Goal: Find specific page/section: Find specific page/section

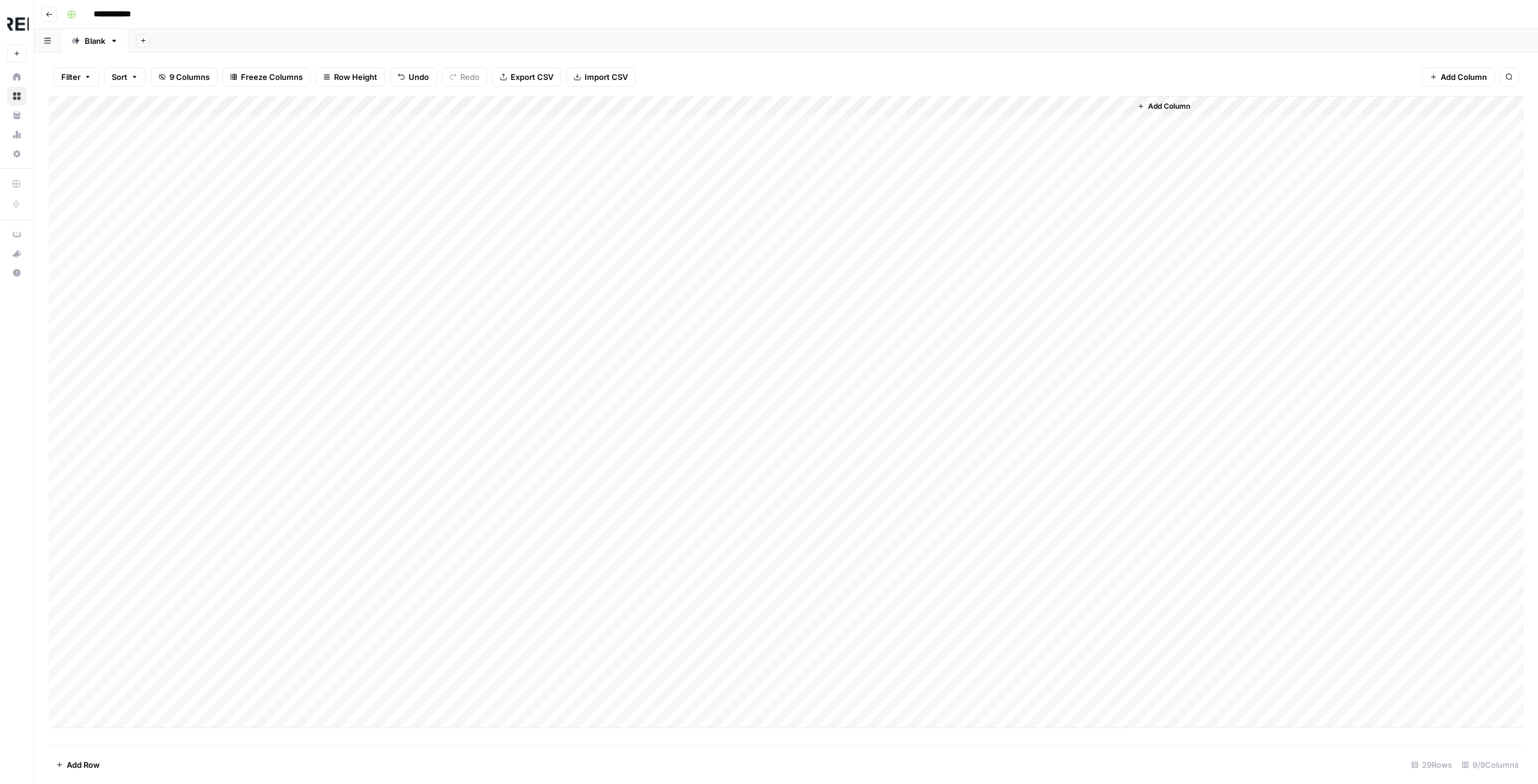
click at [45, 12] on icon "button" at bounding box center [49, 14] width 7 height 7
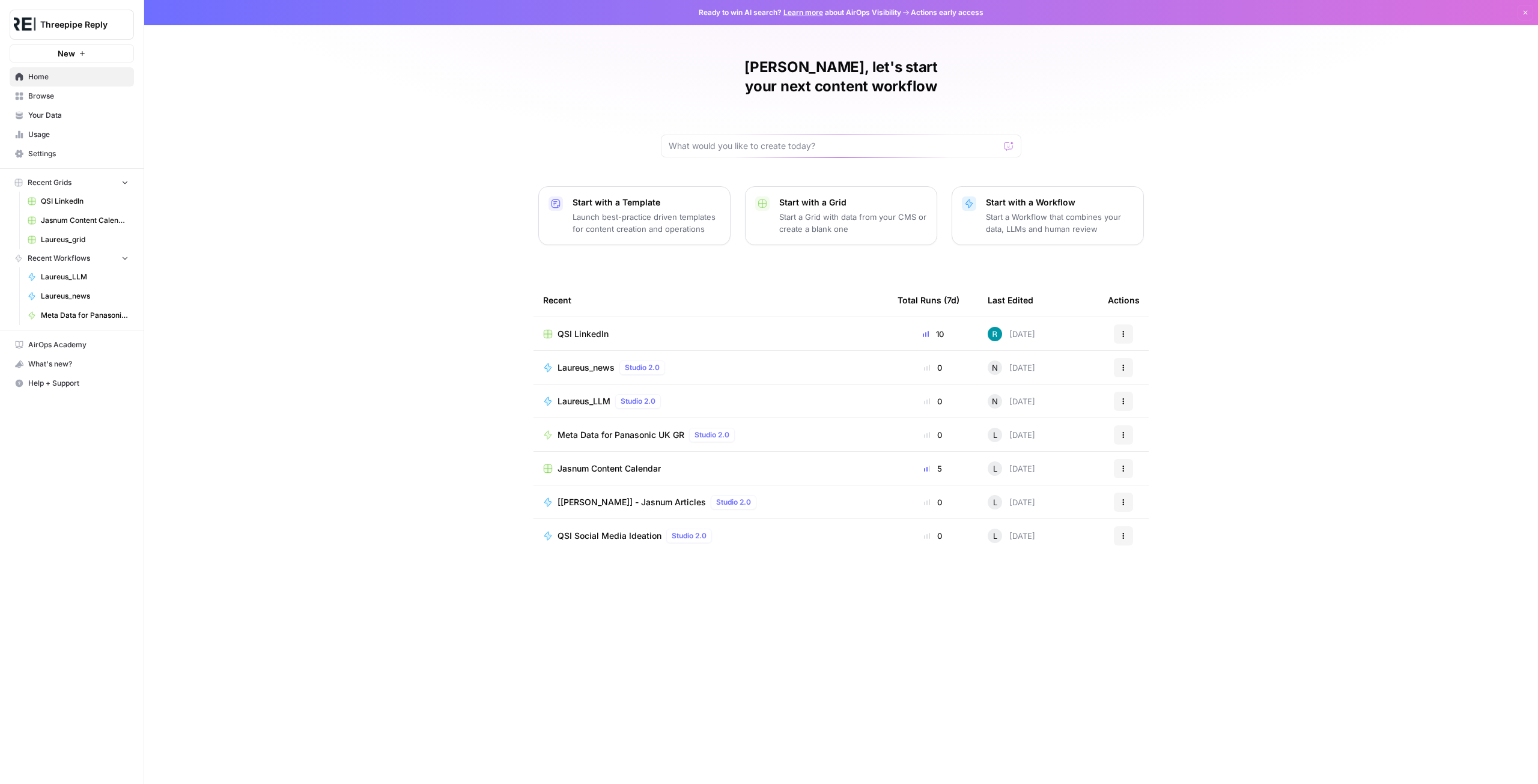
click at [58, 90] on span "Browse" at bounding box center [78, 95] width 100 height 11
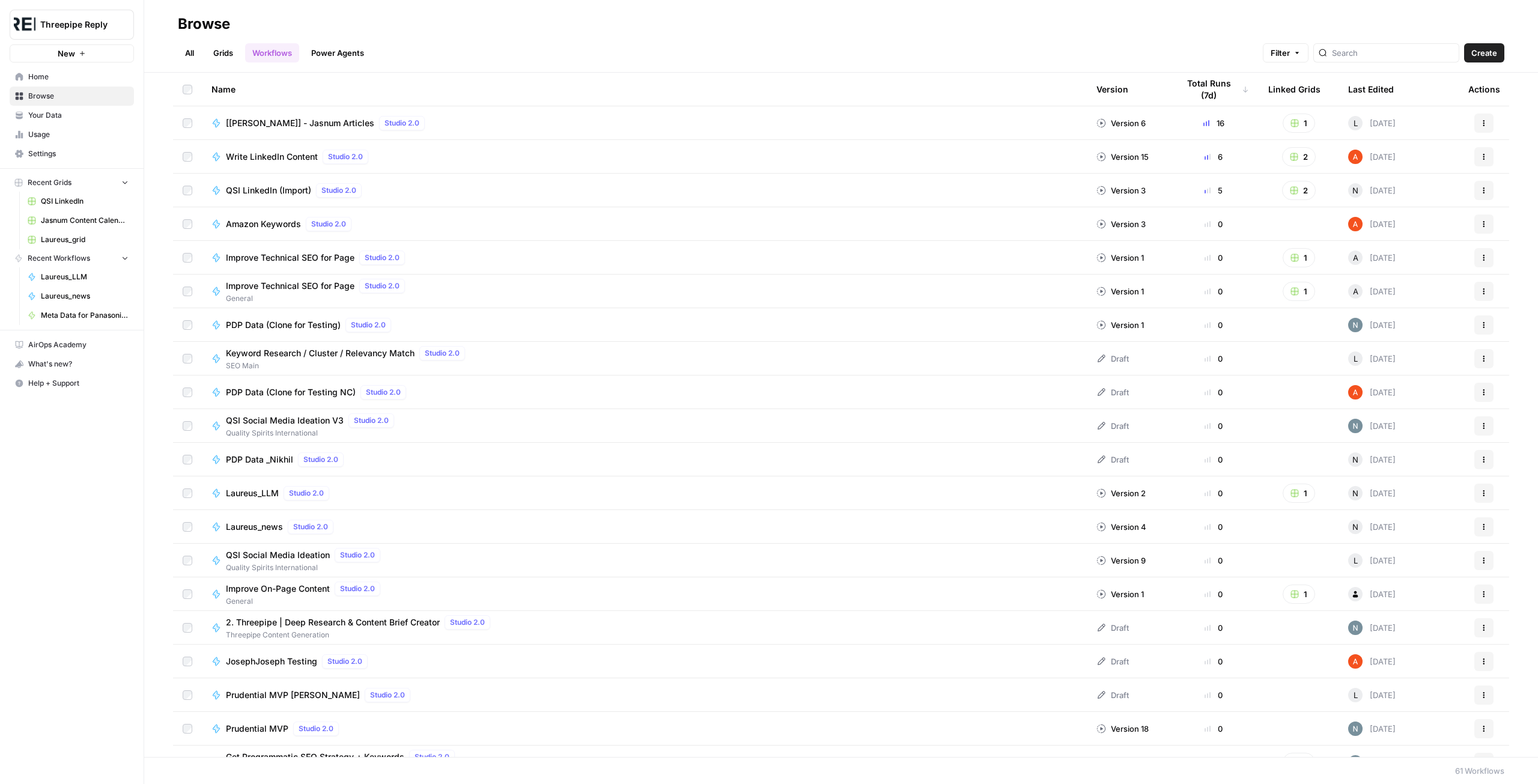
click at [66, 114] on span "Your Data" at bounding box center [78, 115] width 100 height 11
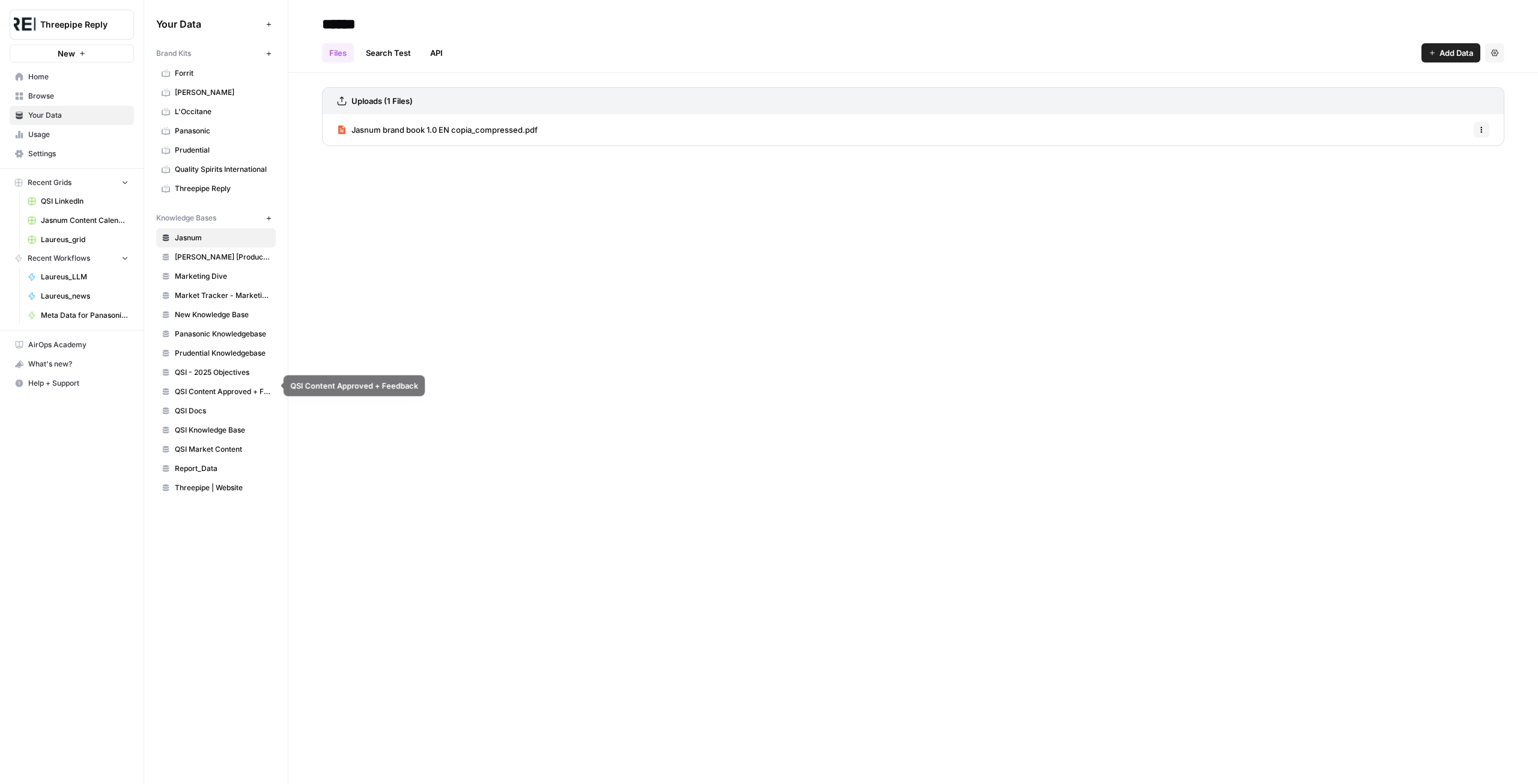
click at [224, 382] on link "QSI Content Approved + Feedback" at bounding box center [216, 391] width 119 height 19
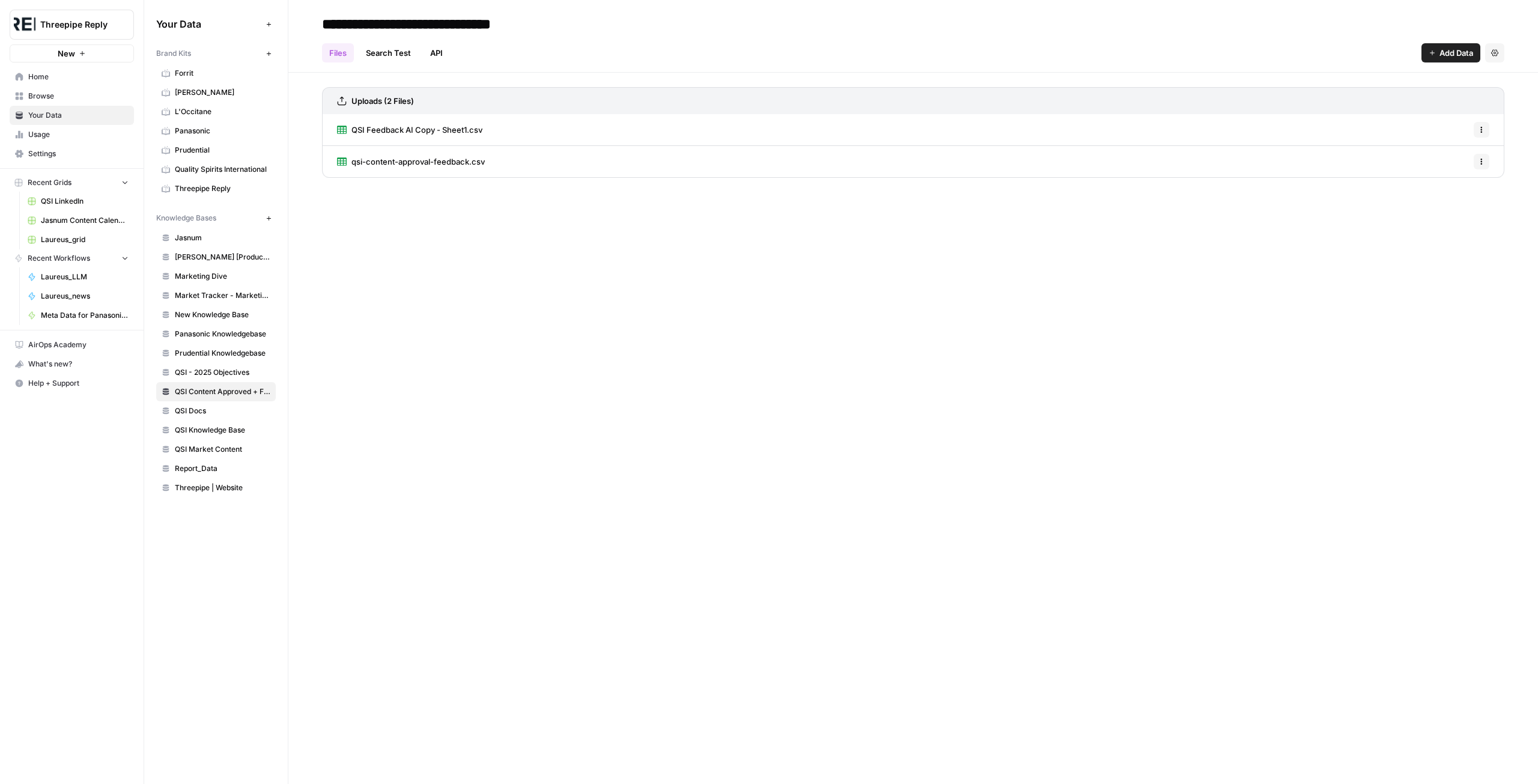
click at [65, 197] on span "QSI LinkedIn" at bounding box center [85, 201] width 88 height 11
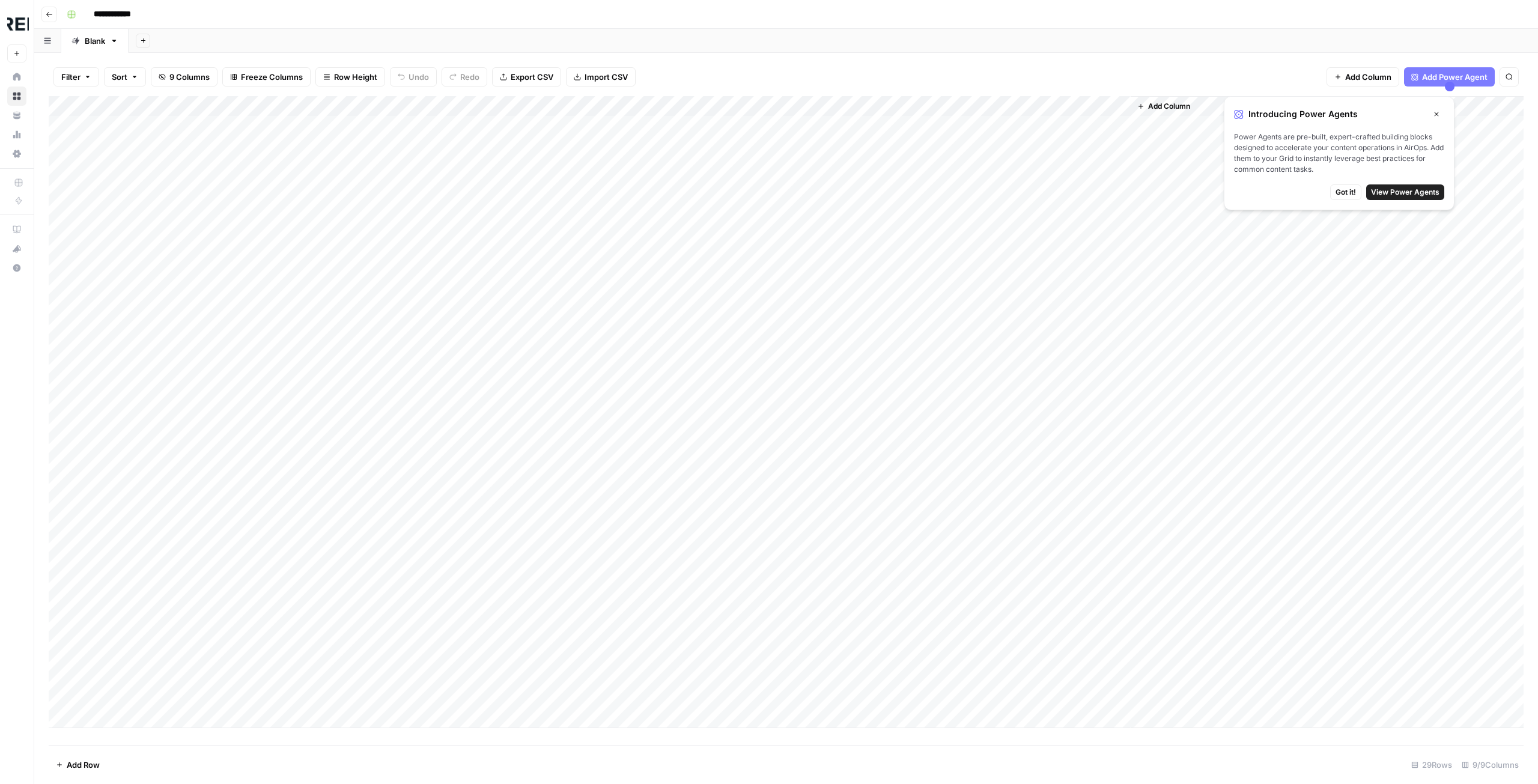
click at [50, 44] on icon "button" at bounding box center [47, 40] width 7 height 7
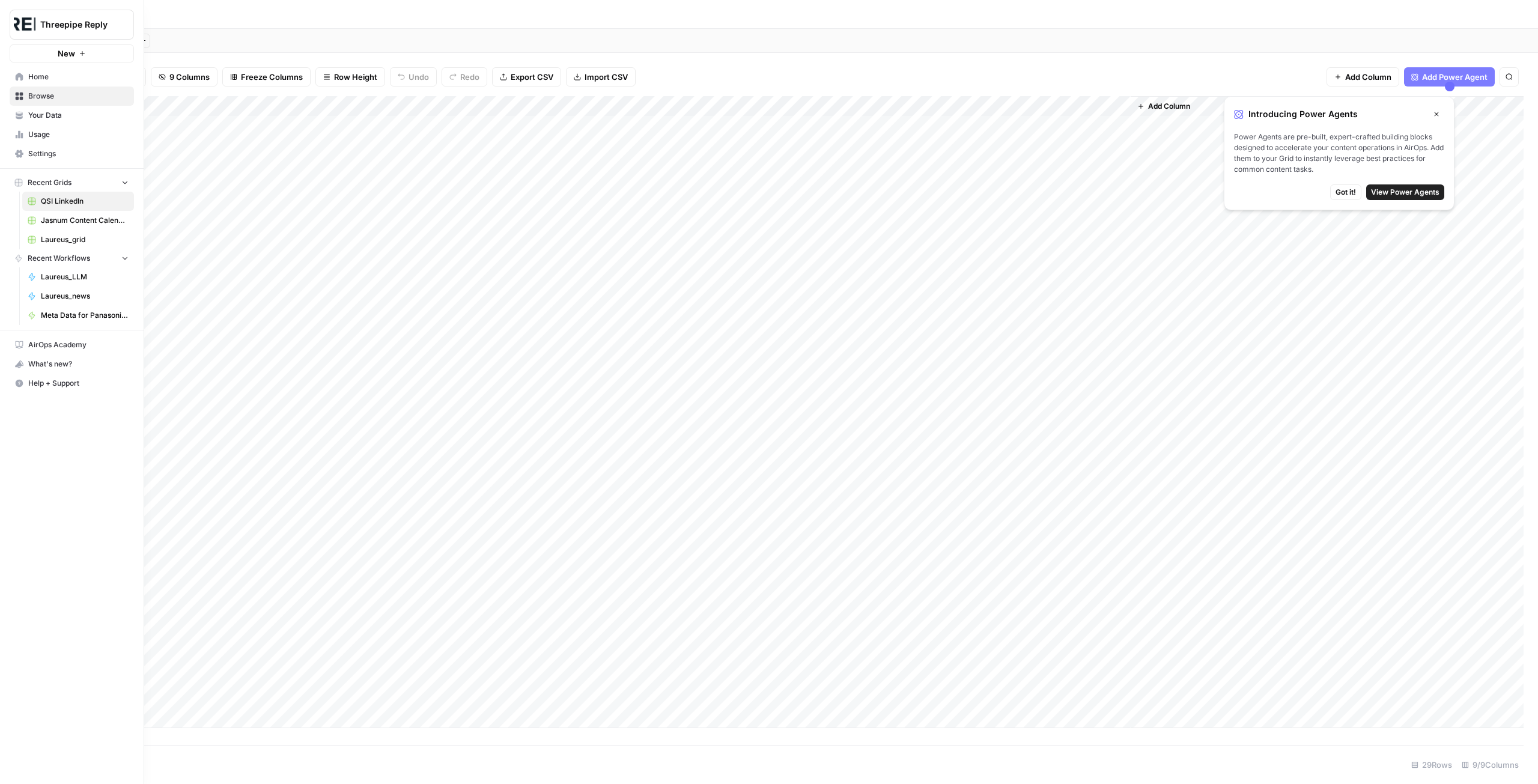
click at [78, 253] on span "Recent Workflows" at bounding box center [59, 257] width 63 height 11
click at [69, 108] on link "Your Data" at bounding box center [72, 114] width 124 height 19
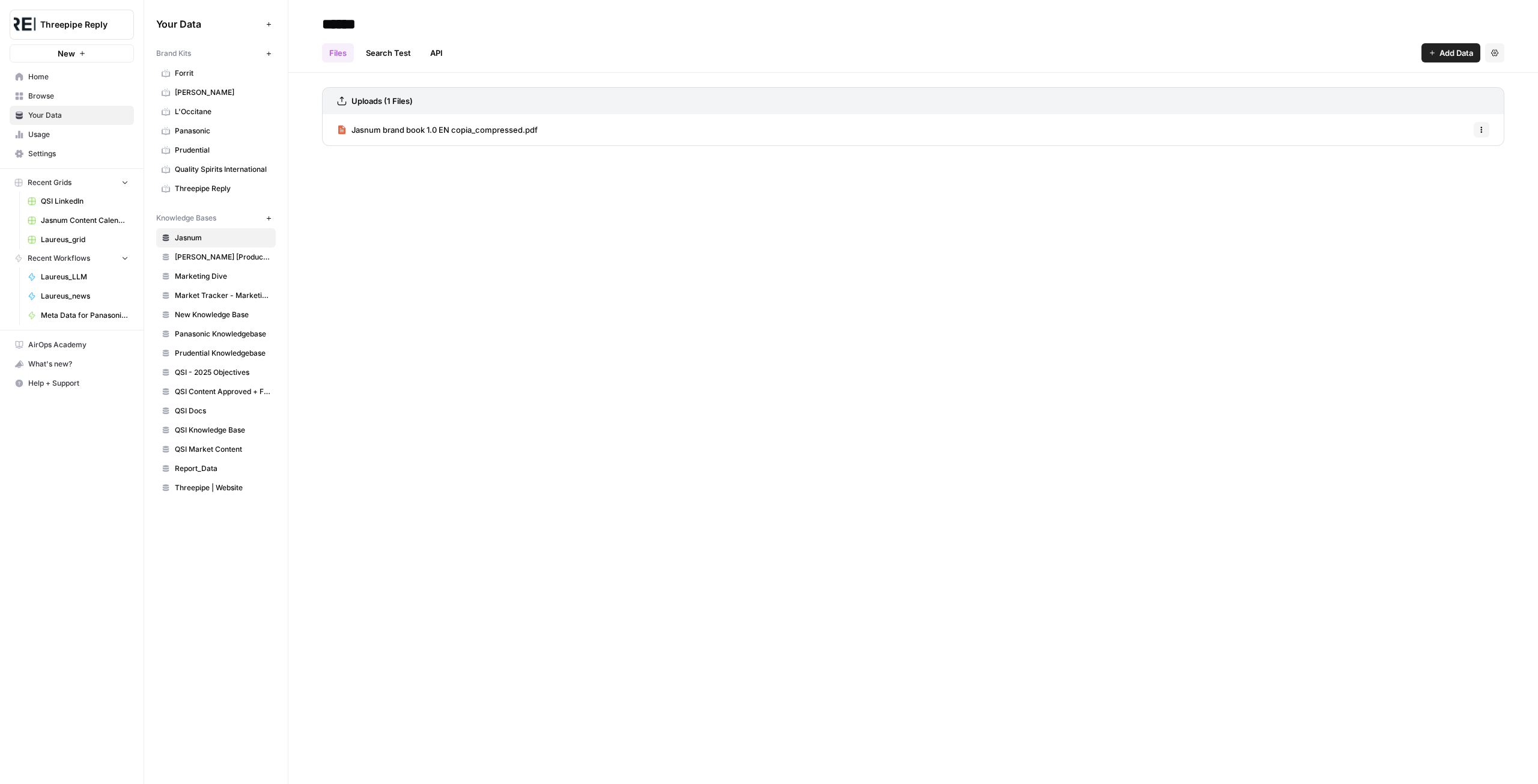
click at [199, 176] on link "Quality Spirits International" at bounding box center [216, 169] width 119 height 19
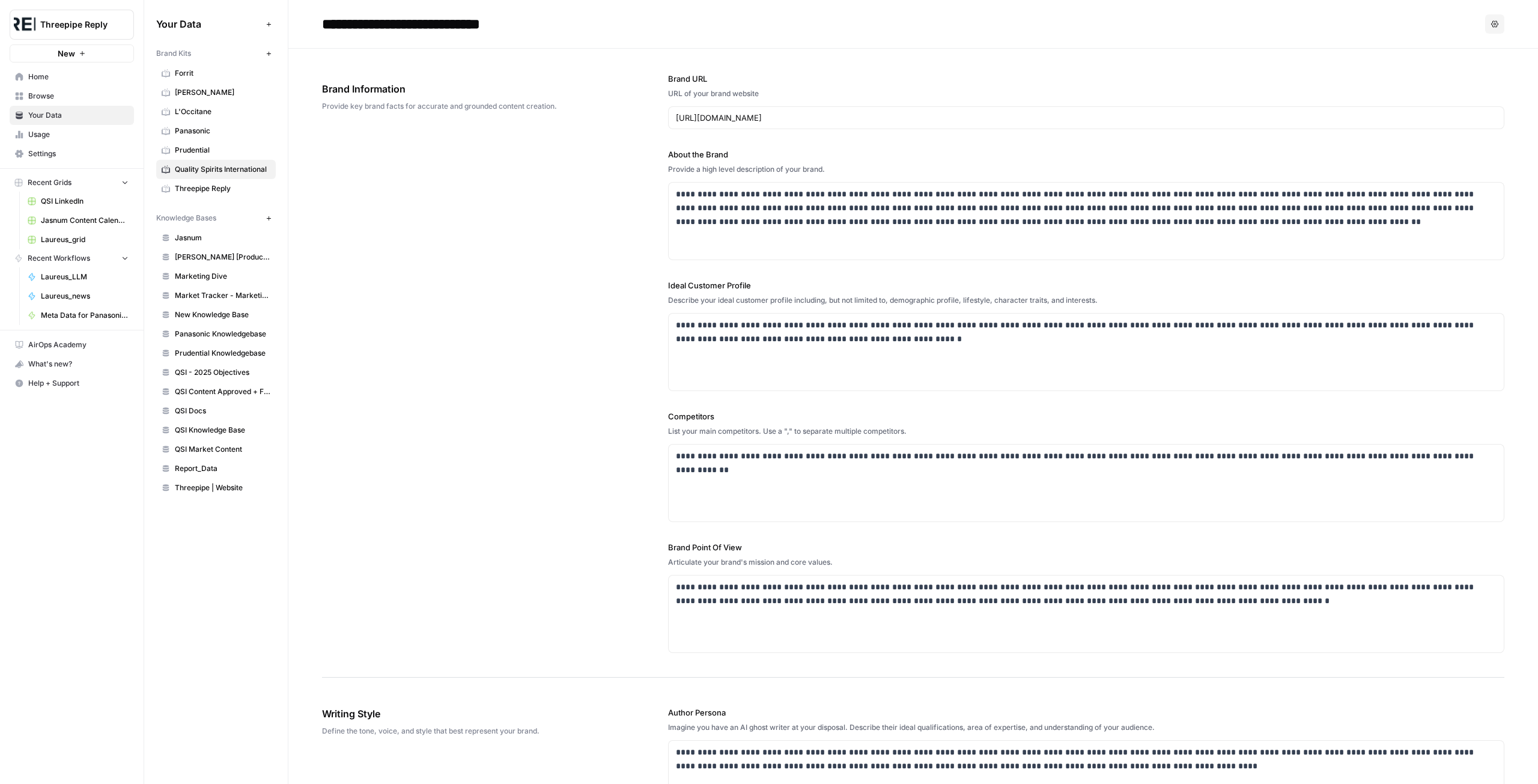
drag, startPoint x: 535, startPoint y: 415, endPoint x: 696, endPoint y: 70, distance: 380.7
click at [568, 190] on div "**********" at bounding box center [913, 363] width 1183 height 629
